Goal: Task Accomplishment & Management: Use online tool/utility

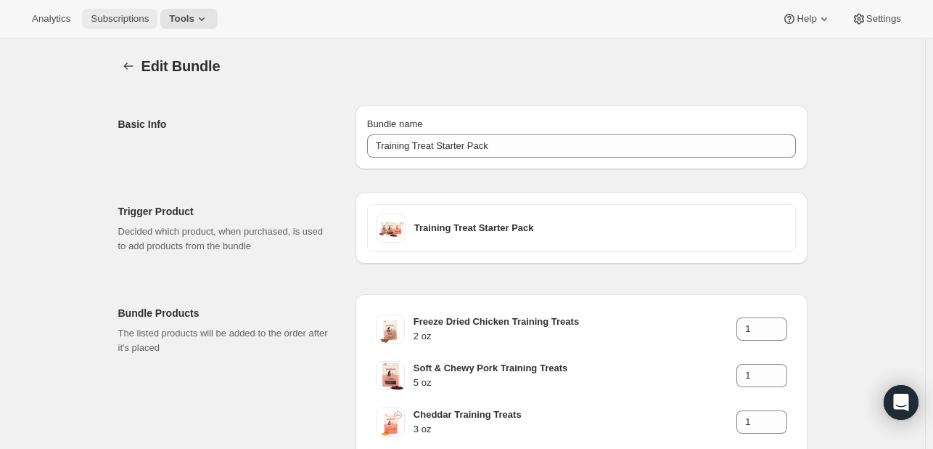
scroll to position [134, 0]
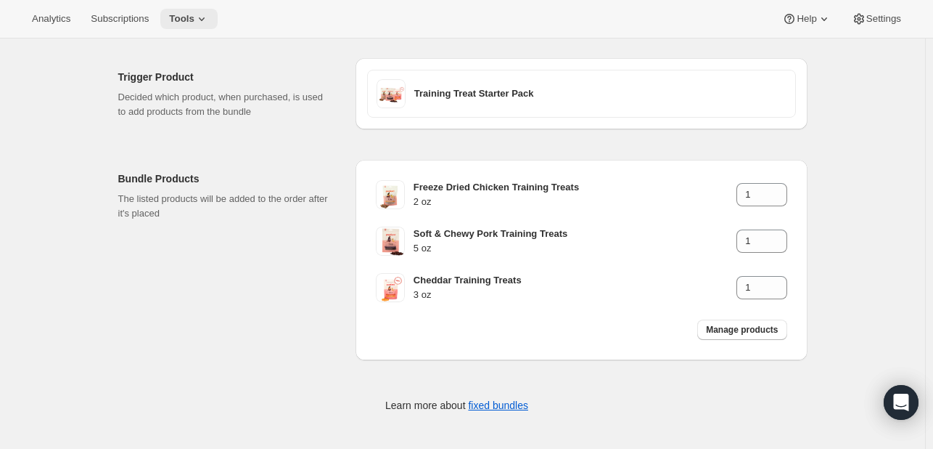
click at [195, 22] on icon at bounding box center [202, 19] width 15 height 15
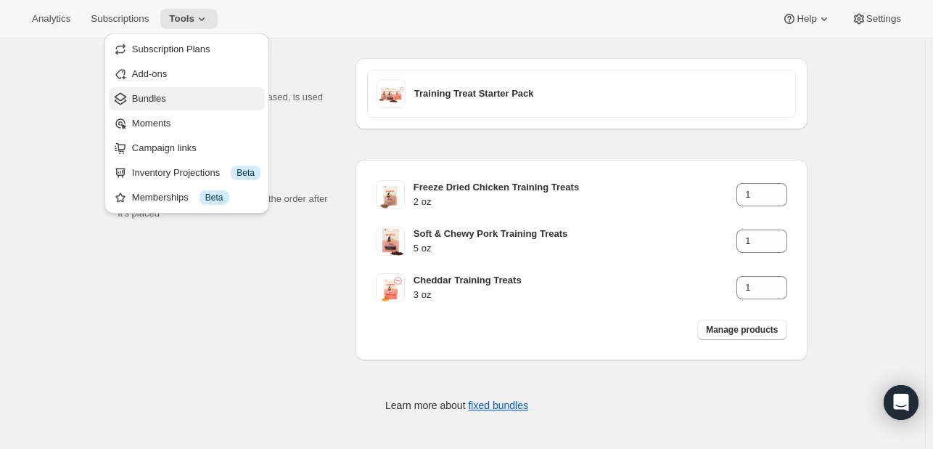
click at [173, 91] on span "Bundles" at bounding box center [196, 98] width 128 height 15
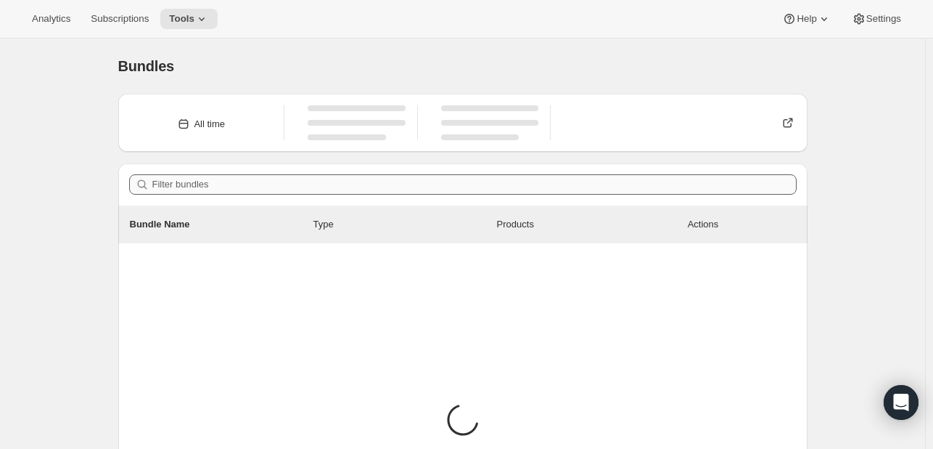
drag, startPoint x: 345, startPoint y: 195, endPoint x: 342, endPoint y: 187, distance: 8.8
click at [345, 195] on div "Filter bundles" at bounding box center [462, 184] width 689 height 42
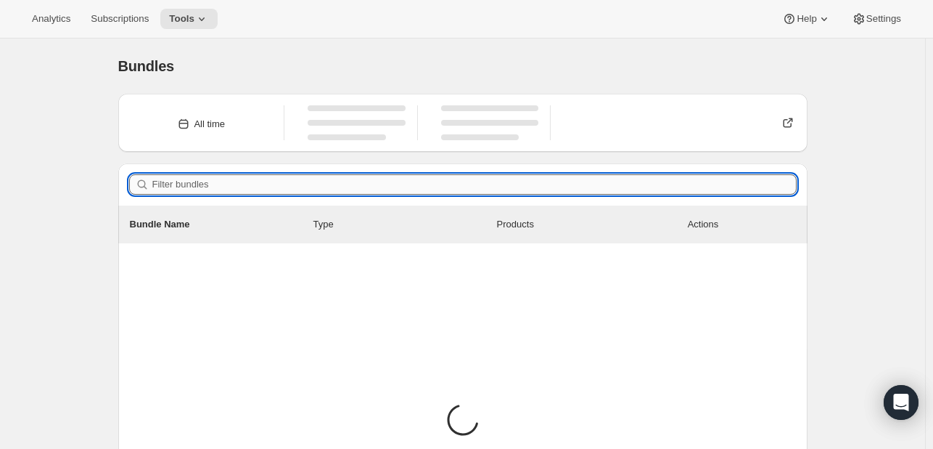
click at [342, 187] on input "Filter bundles" at bounding box center [474, 184] width 644 height 20
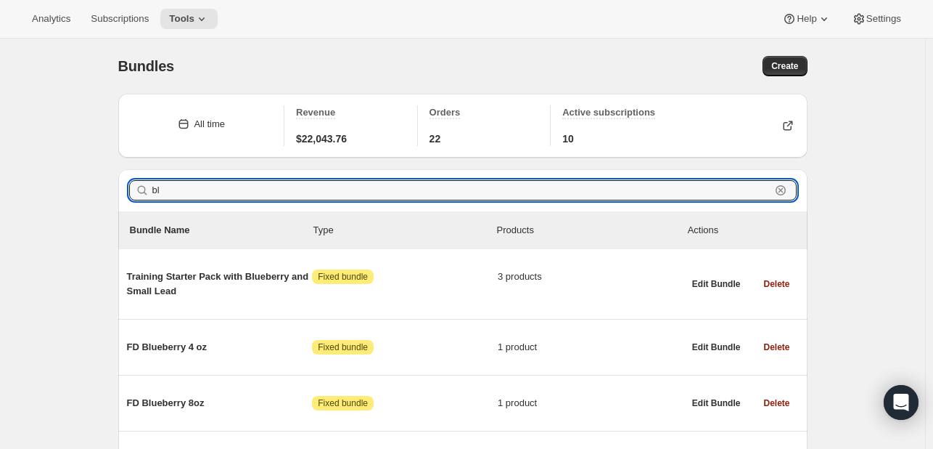
type input "b"
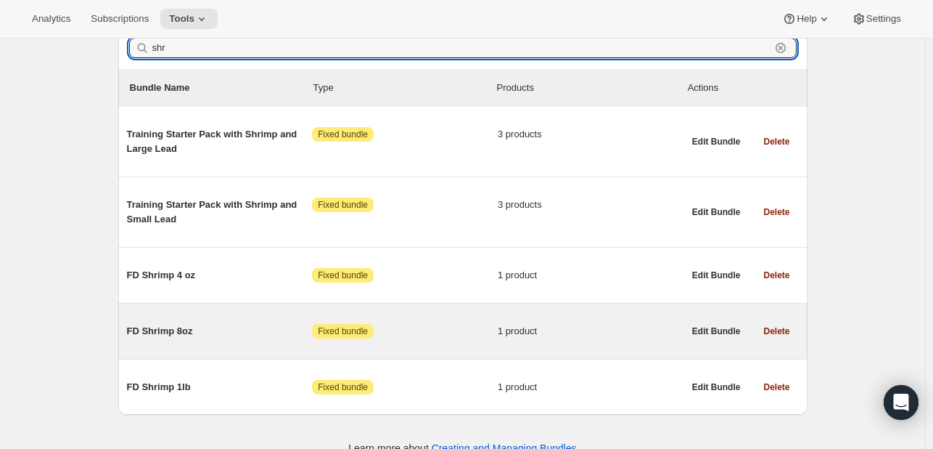
scroll to position [145, 0]
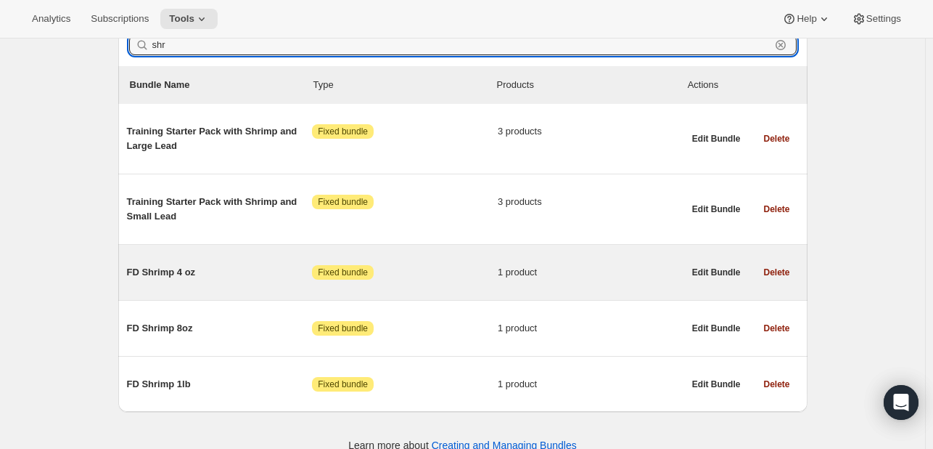
type input "shr"
click at [224, 287] on div "FD Shrimp 4 oz Attention Fixed bundle 1 product" at bounding box center [405, 272] width 557 height 38
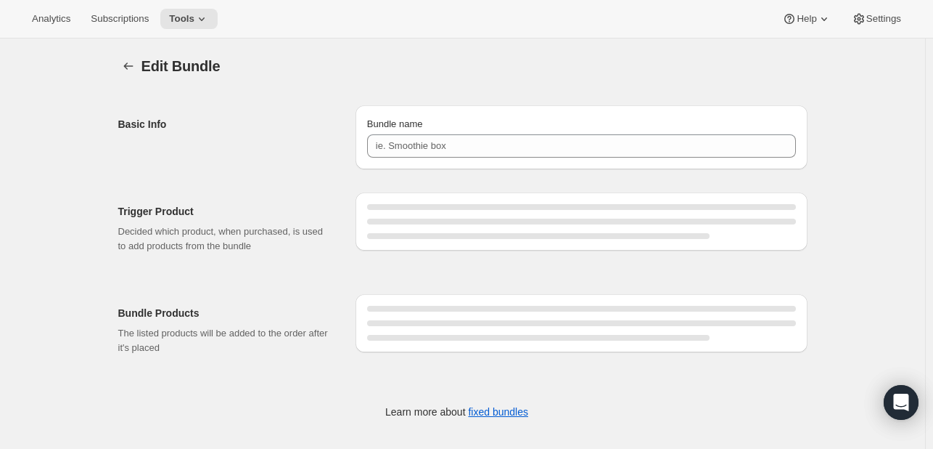
type input "FD Shrimp 4 oz"
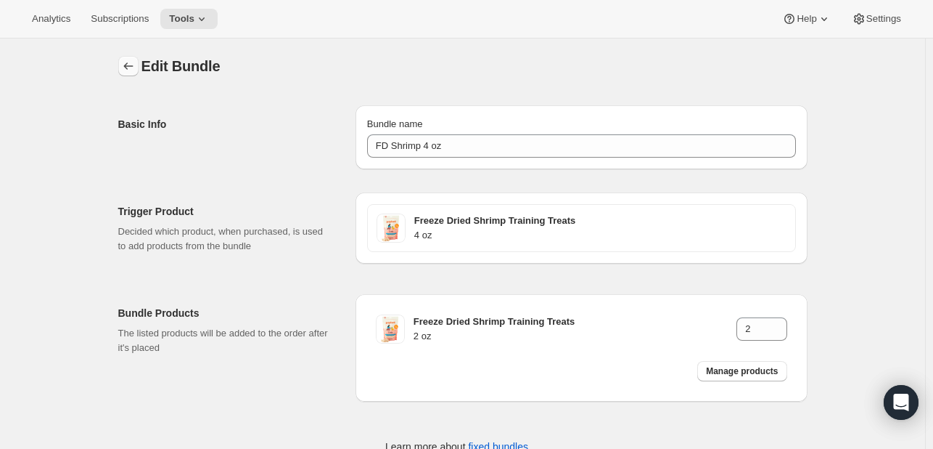
click at [134, 73] on icon "Bundles" at bounding box center [128, 66] width 15 height 15
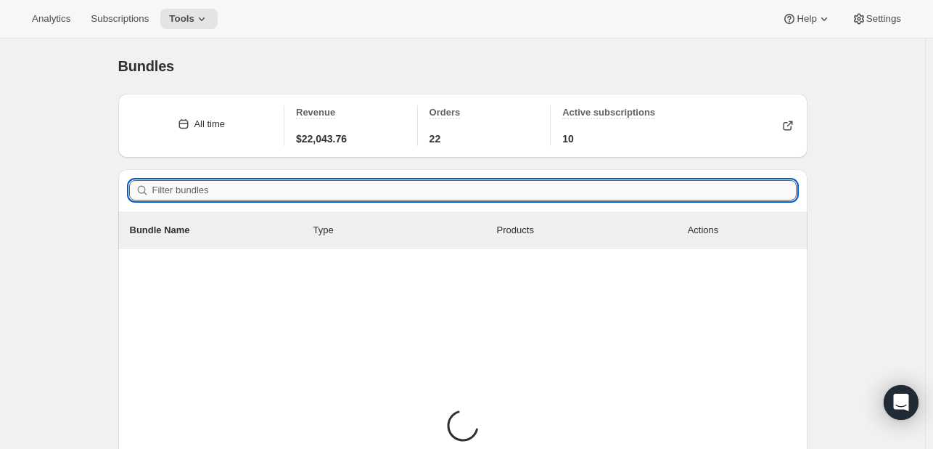
click at [232, 191] on input "Filter bundles" at bounding box center [474, 190] width 644 height 20
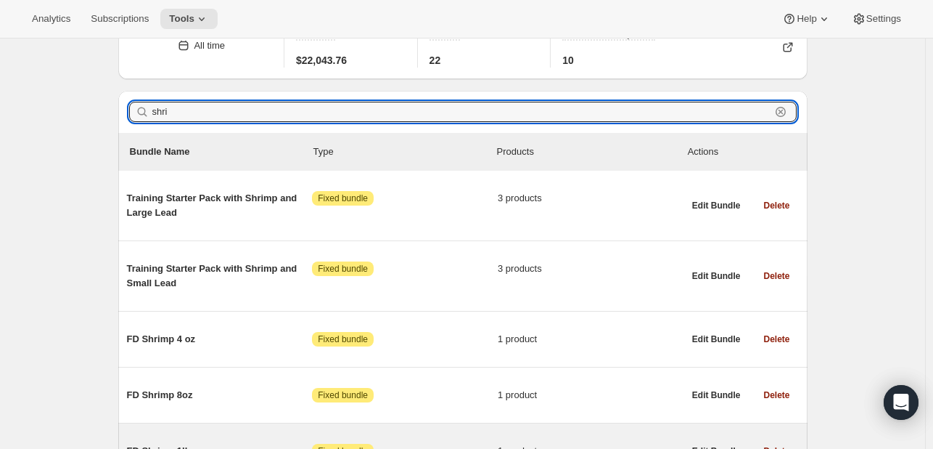
scroll to position [163, 0]
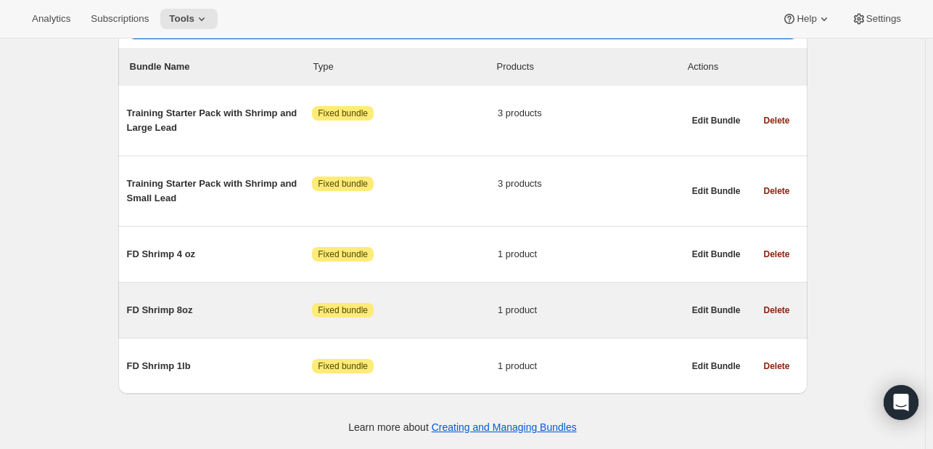
type input "shri"
click at [168, 308] on span "FD Shrimp 8oz" at bounding box center [220, 310] width 186 height 15
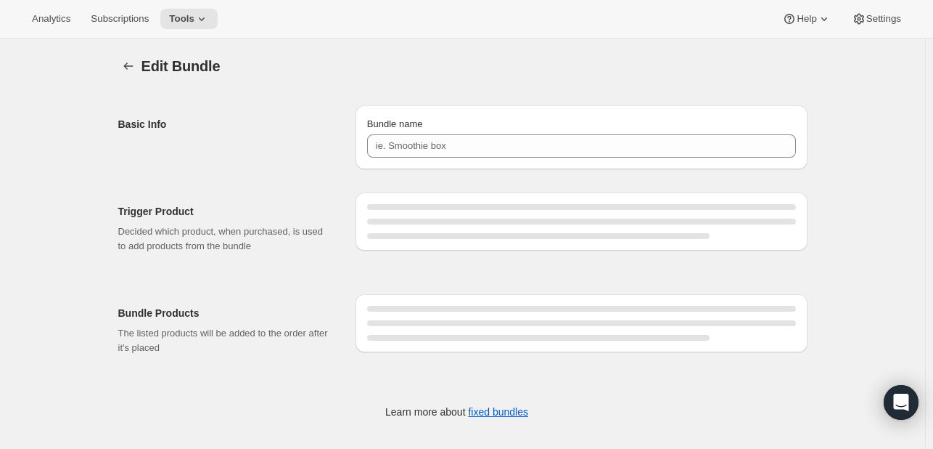
type input "FD Shrimp 8oz"
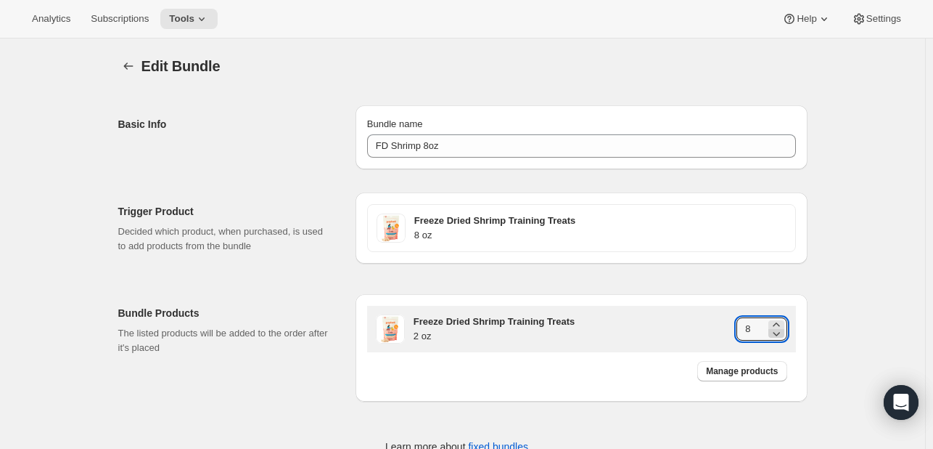
click at [780, 332] on icon at bounding box center [776, 334] width 7 height 4
type input "4"
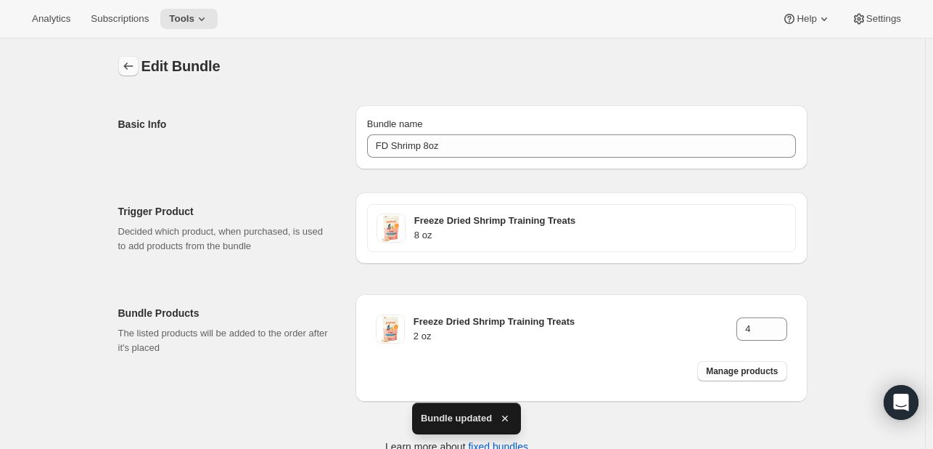
click at [136, 60] on icon "Bundles" at bounding box center [128, 66] width 15 height 15
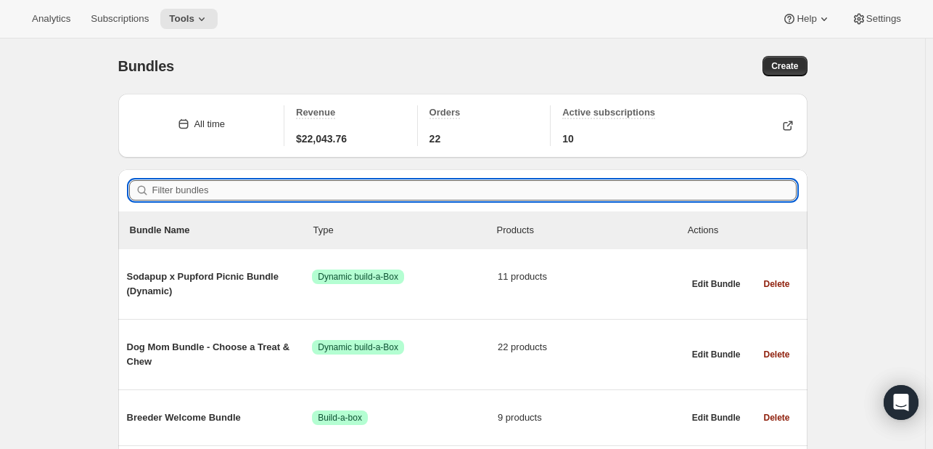
click at [253, 196] on input "Filter bundles" at bounding box center [474, 190] width 644 height 20
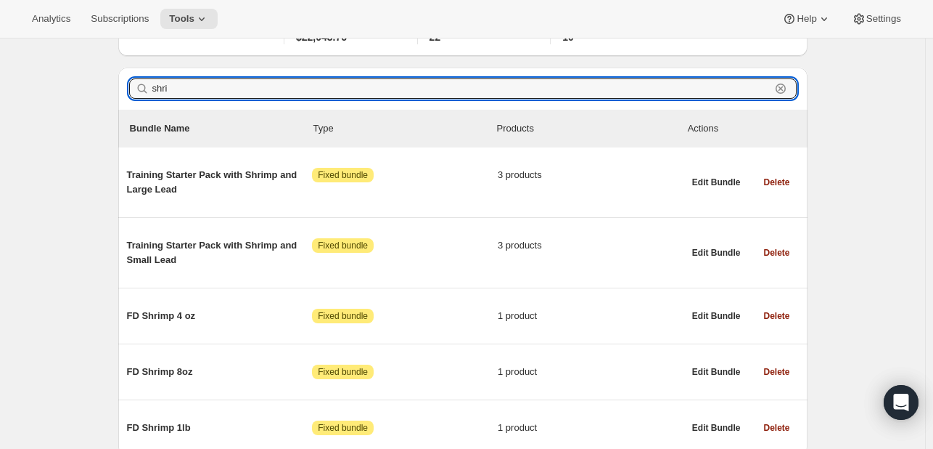
scroll to position [145, 0]
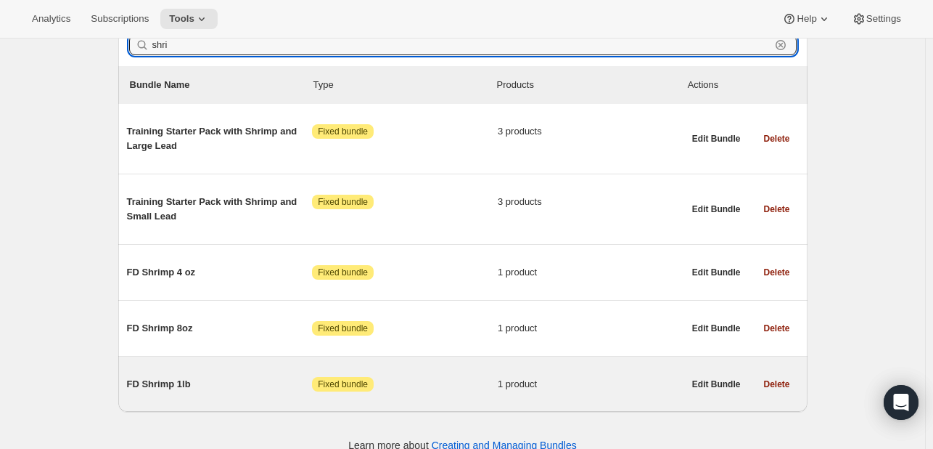
type input "shri"
click at [206, 388] on span "FD Shrimp 1lb" at bounding box center [220, 384] width 186 height 15
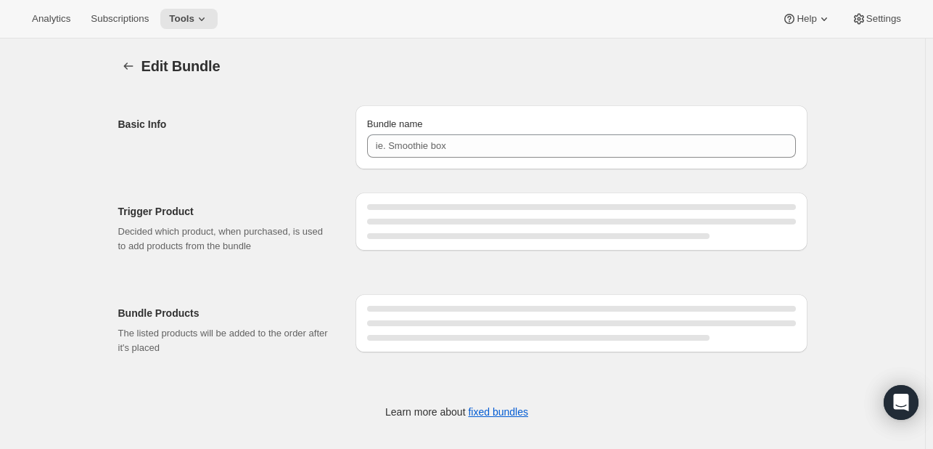
type input "FD Shrimp 1lb"
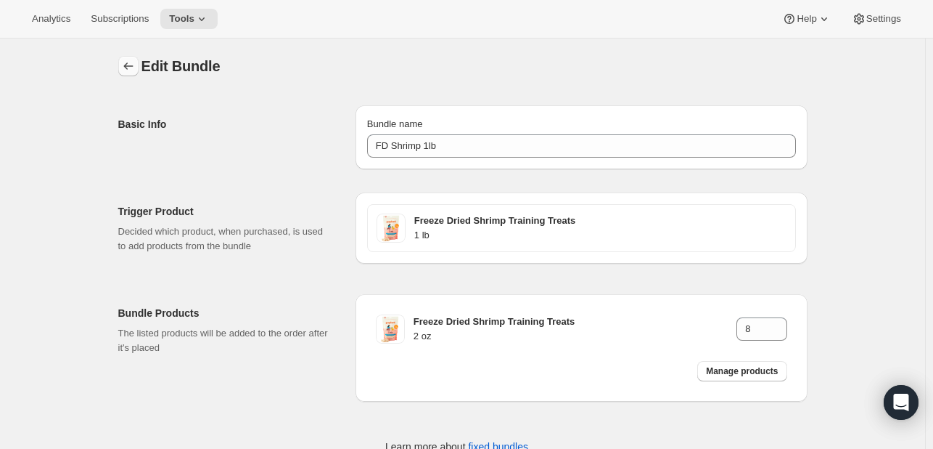
click at [135, 75] on button "Bundles" at bounding box center [128, 66] width 20 height 20
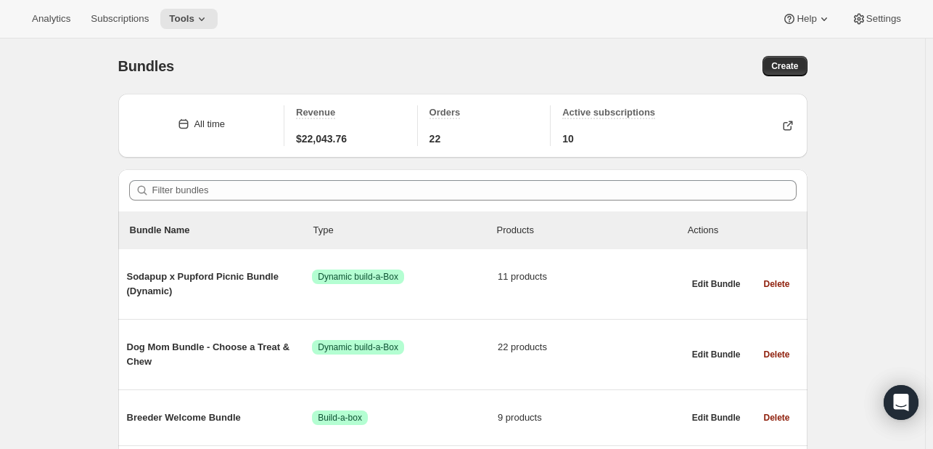
click at [268, 172] on div "Filter bundles" at bounding box center [462, 190] width 689 height 42
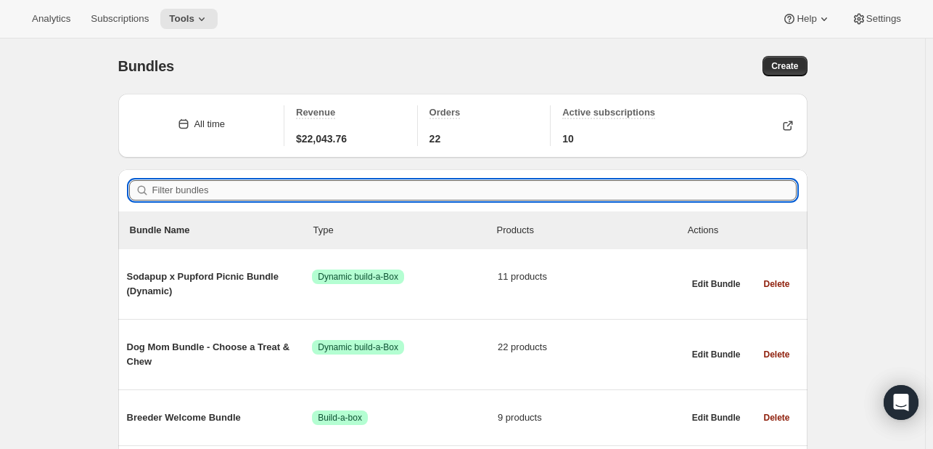
click at [246, 196] on input "Filter bundles" at bounding box center [474, 190] width 644 height 20
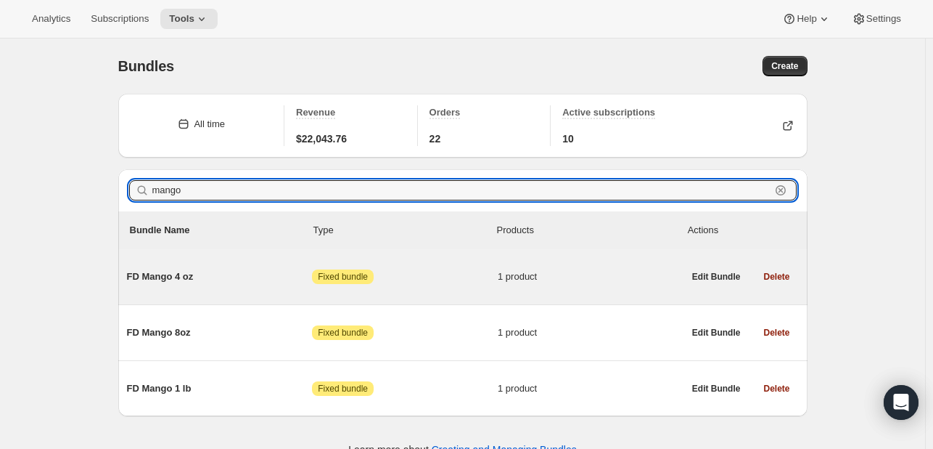
type input "mango"
click at [192, 269] on span "FD Mango 4 oz" at bounding box center [220, 276] width 186 height 15
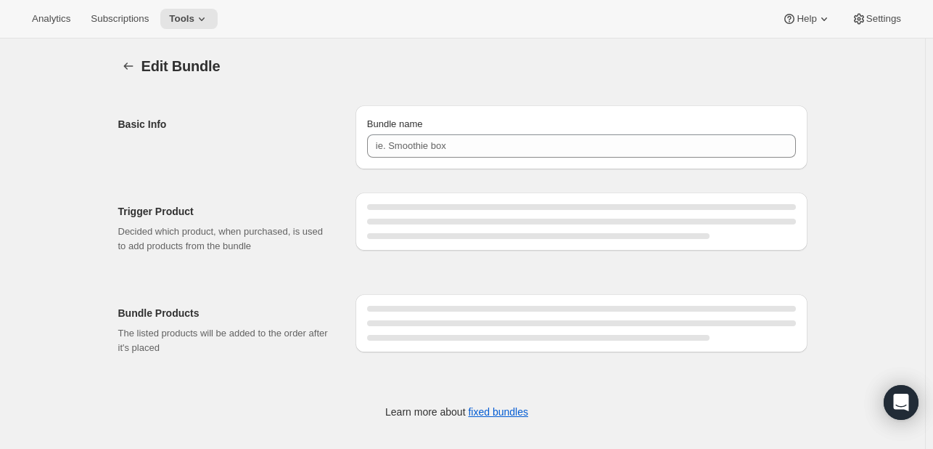
type input "FD Mango 4 oz"
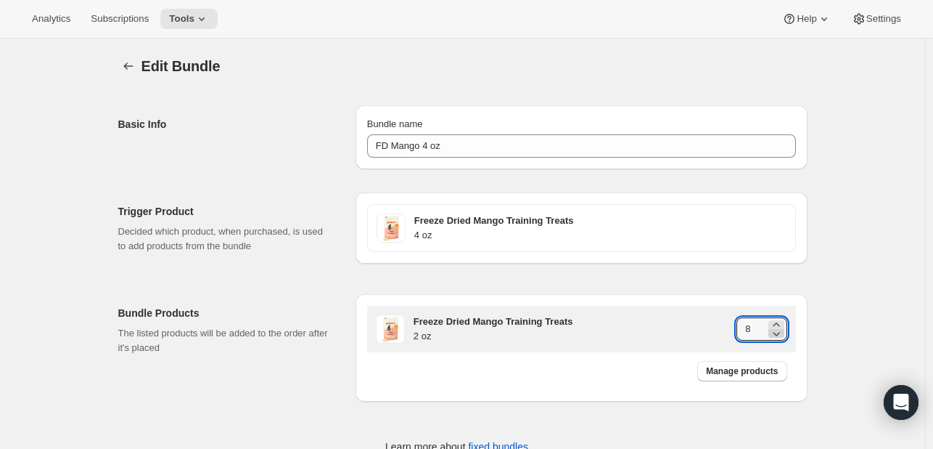
click at [777, 332] on icon at bounding box center [776, 334] width 7 height 4
click at [778, 332] on icon at bounding box center [776, 334] width 7 height 4
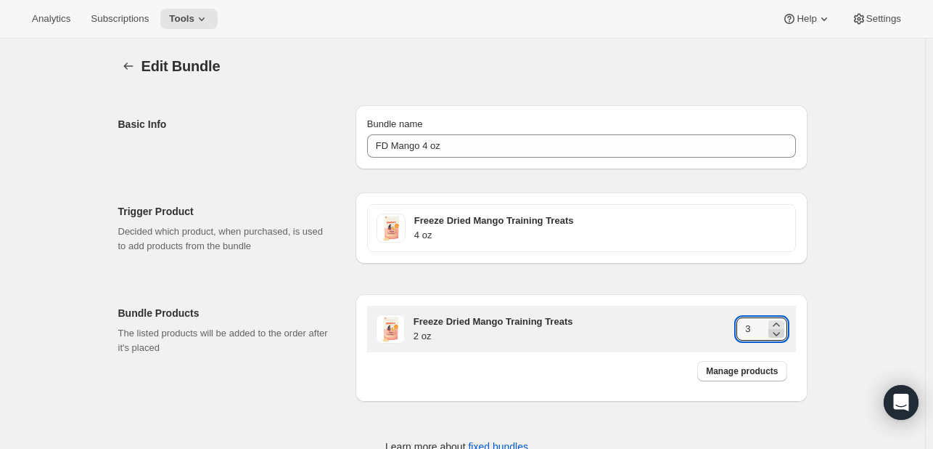
click at [778, 332] on icon at bounding box center [776, 333] width 15 height 15
type input "2"
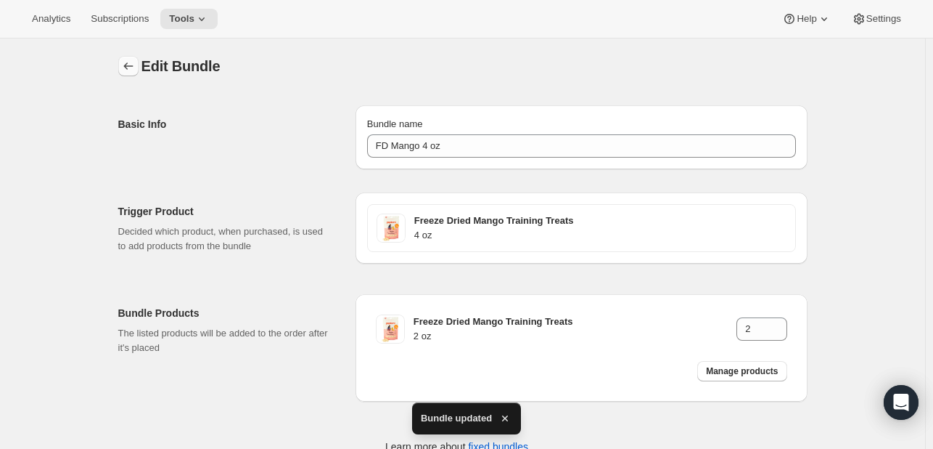
click at [132, 62] on icon "Bundles" at bounding box center [128, 66] width 15 height 15
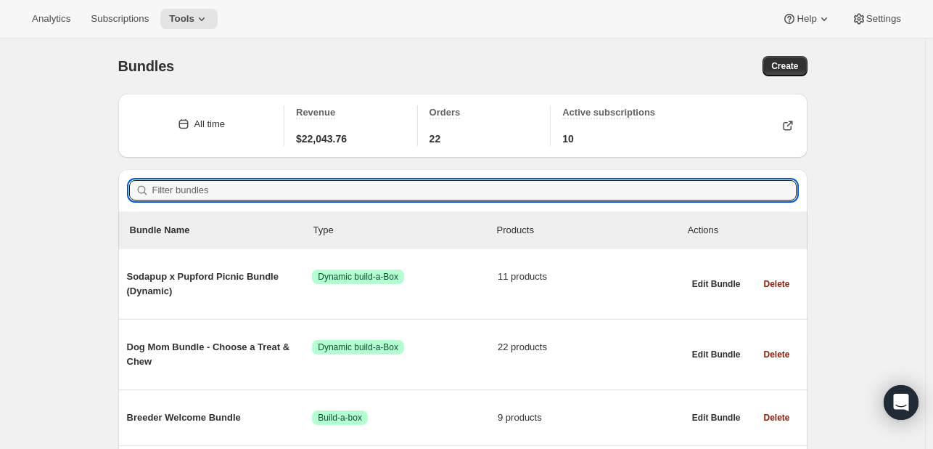
click at [373, 198] on input "Filter bundles" at bounding box center [474, 190] width 644 height 20
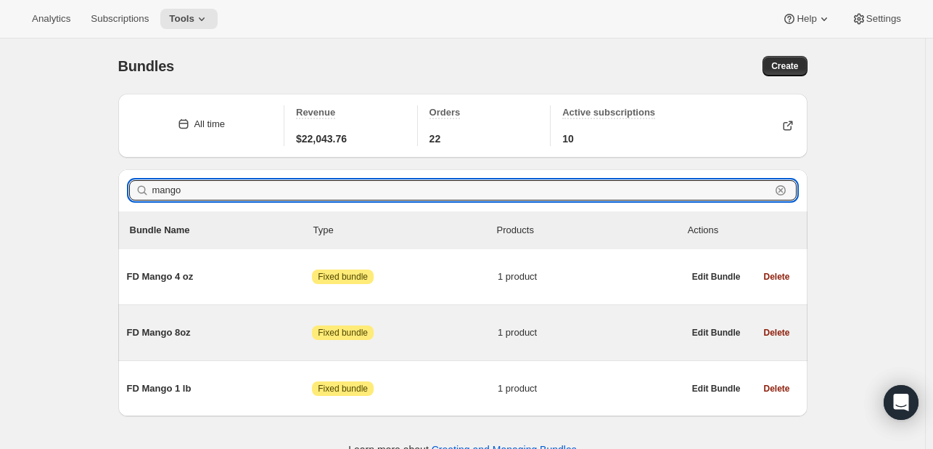
type input "mango"
click at [218, 310] on div "FD Mango 8oz Attention Fixed bundle 1 product Edit Bundle Delete" at bounding box center [462, 332] width 689 height 55
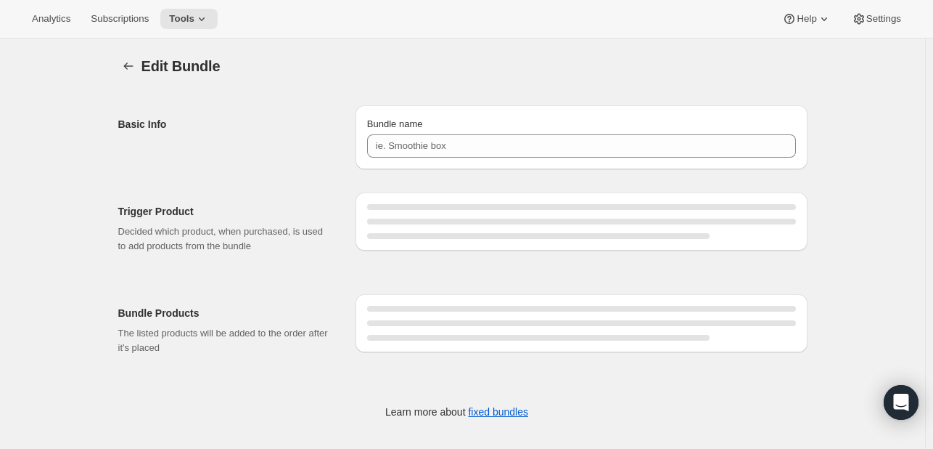
type input "FD Mango 8oz"
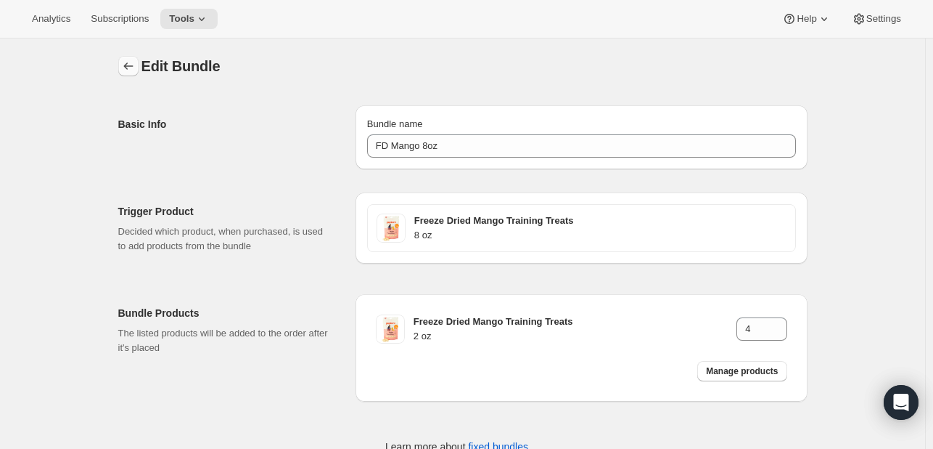
click at [129, 73] on icon "Bundles" at bounding box center [128, 66] width 15 height 15
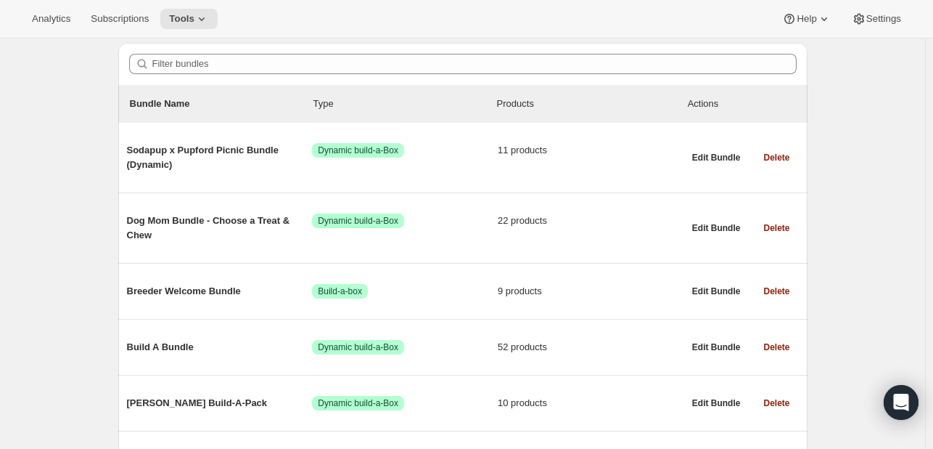
scroll to position [67, 0]
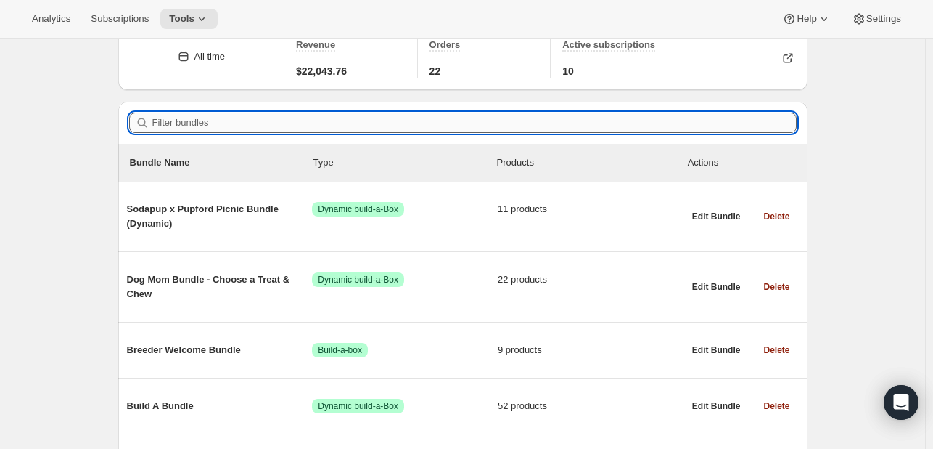
click at [224, 131] on input "Filter bundles" at bounding box center [474, 122] width 644 height 20
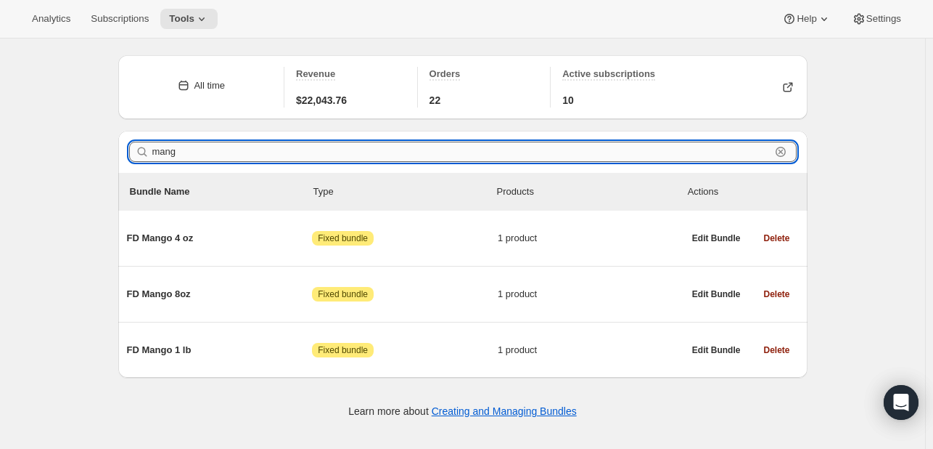
scroll to position [38, 0]
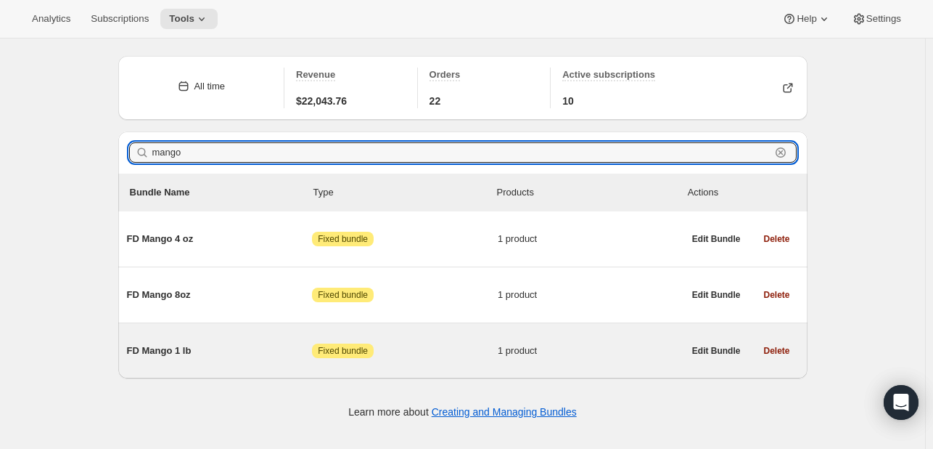
type input "mango"
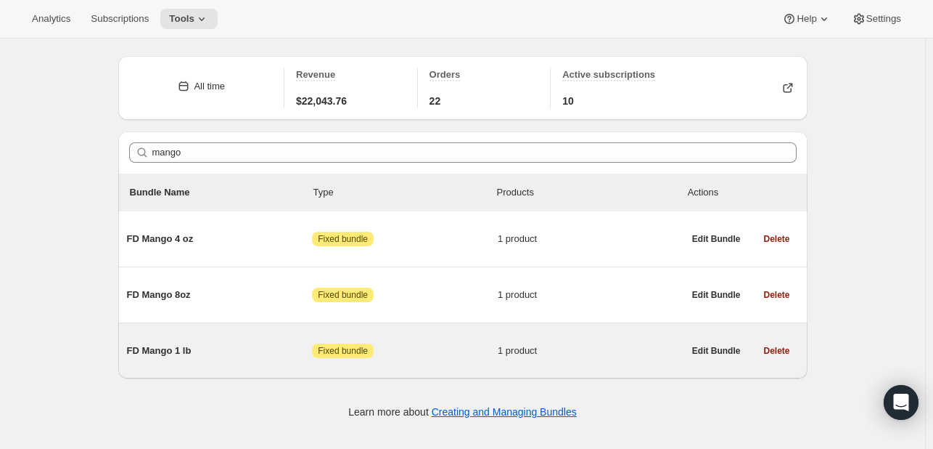
click at [213, 345] on span "FD Mango 1 lb" at bounding box center [220, 350] width 186 height 15
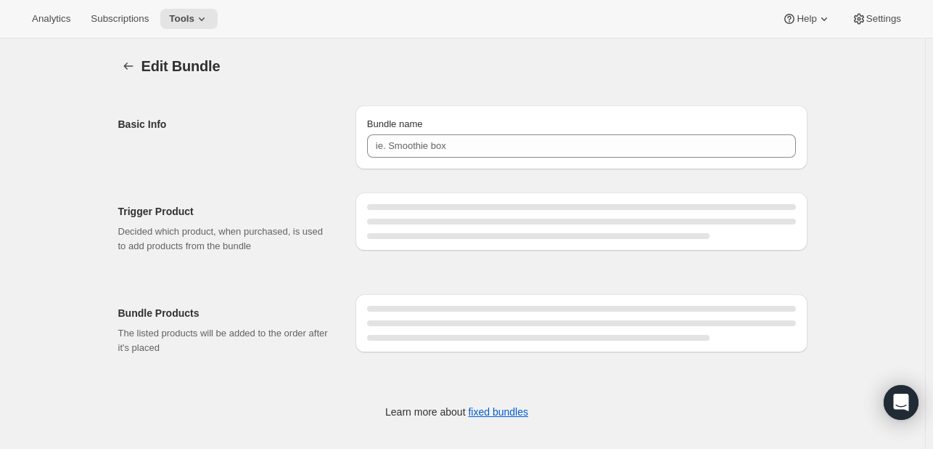
type input "FD Mango 1 lb"
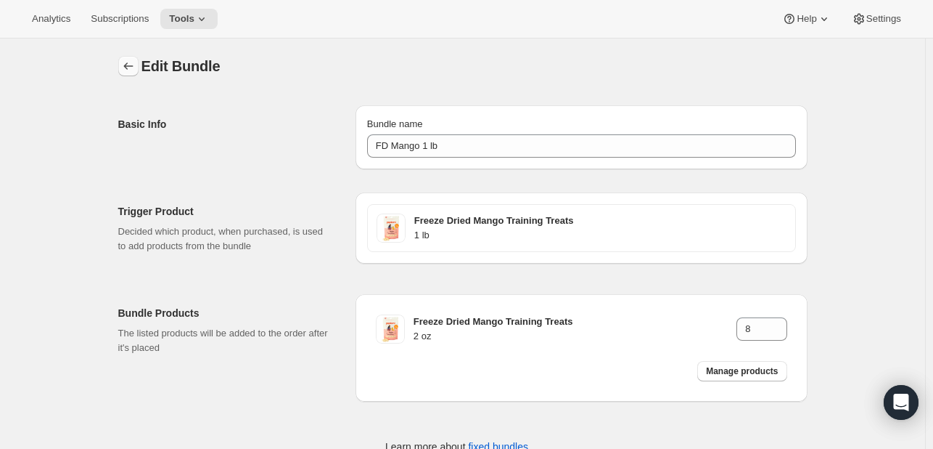
click at [132, 63] on icon "Bundles" at bounding box center [128, 66] width 15 height 15
